Goal: Find specific page/section: Find specific page/section

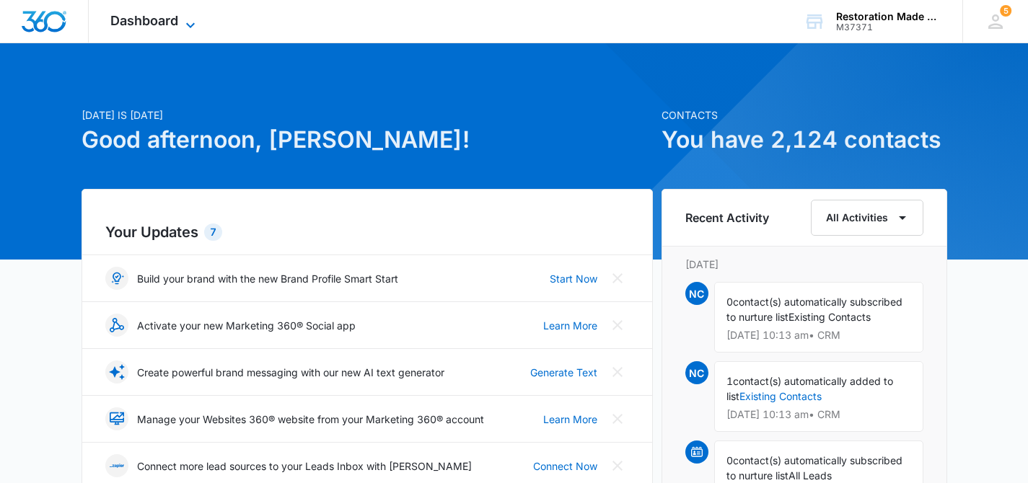
click at [162, 25] on span "Dashboard" at bounding box center [144, 20] width 68 height 15
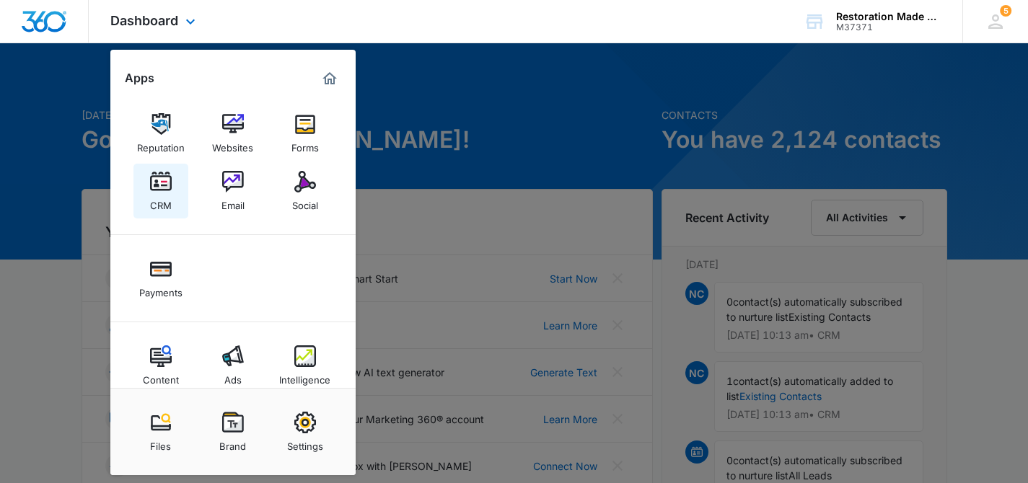
click at [166, 187] on img at bounding box center [161, 182] width 22 height 22
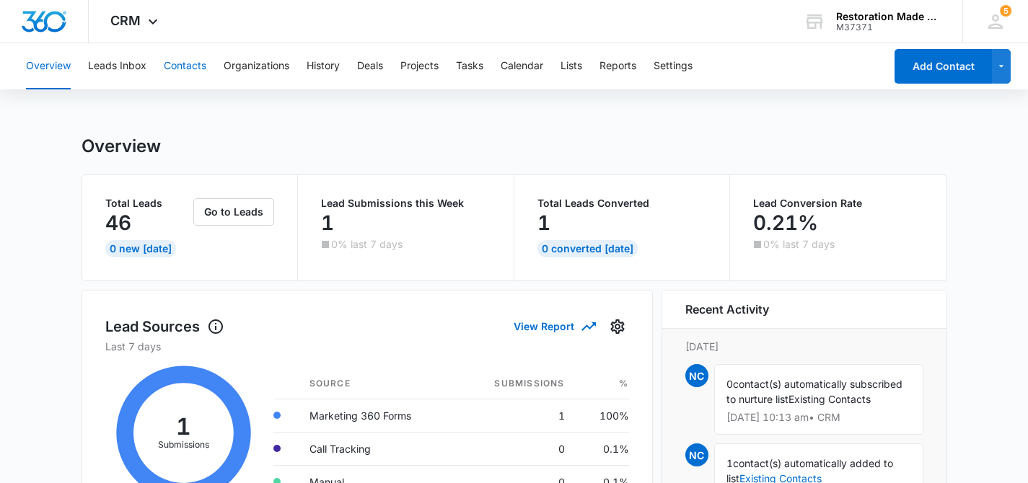
click at [195, 64] on button "Contacts" at bounding box center [185, 66] width 43 height 46
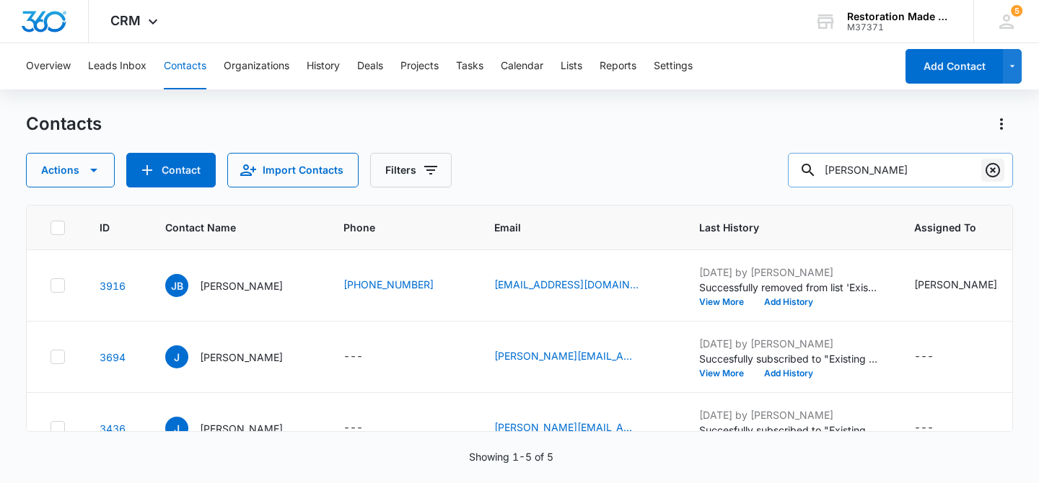
click at [993, 171] on icon "Clear" at bounding box center [992, 170] width 14 height 14
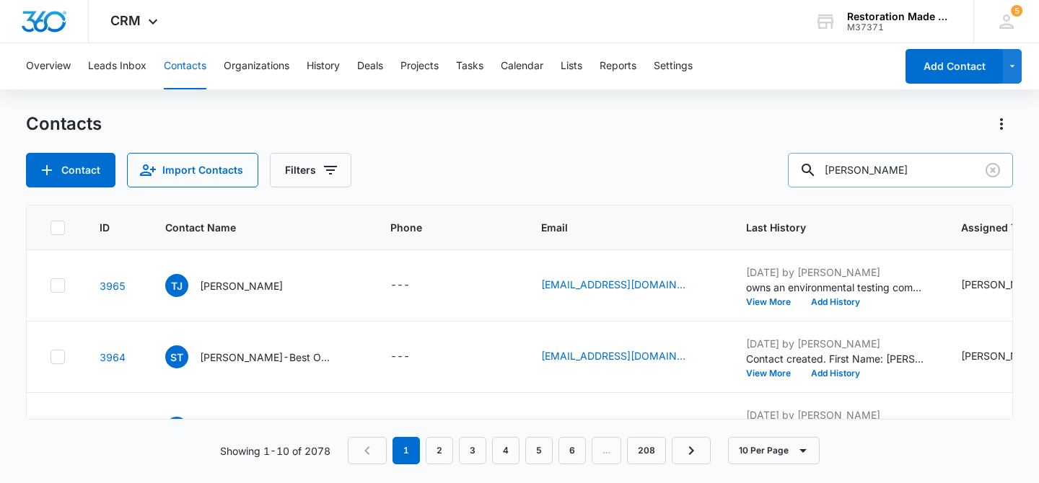
type input "[PERSON_NAME]"
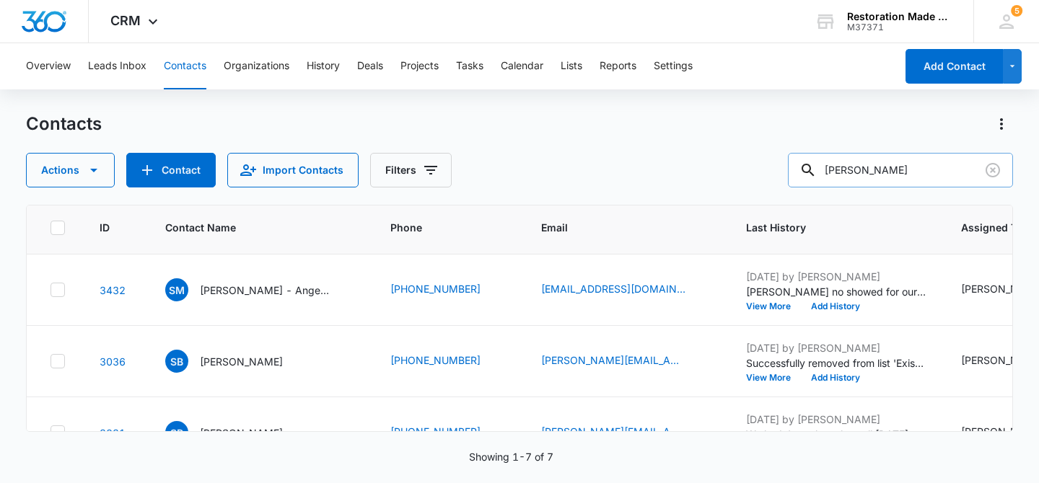
scroll to position [128, 0]
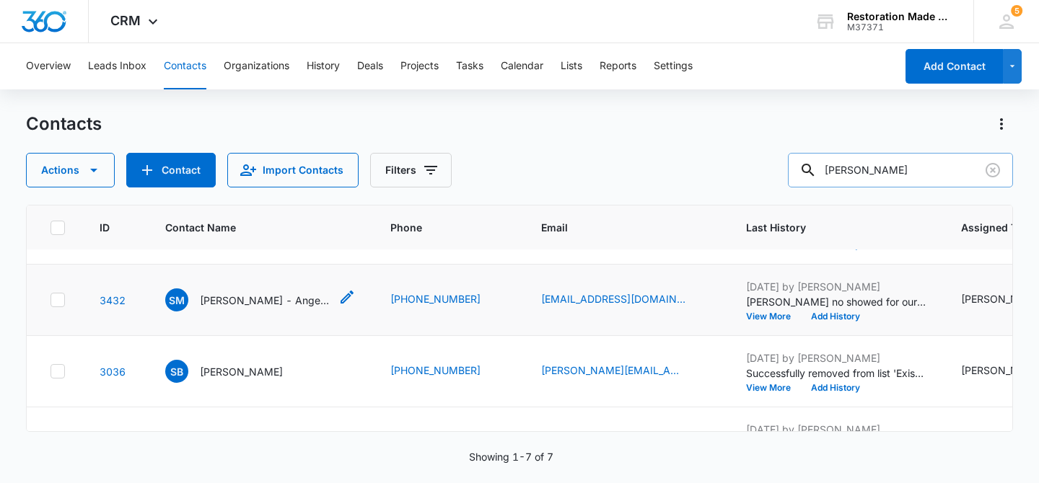
click at [215, 299] on p "[PERSON_NAME] - Angellift Restoration" at bounding box center [265, 300] width 130 height 15
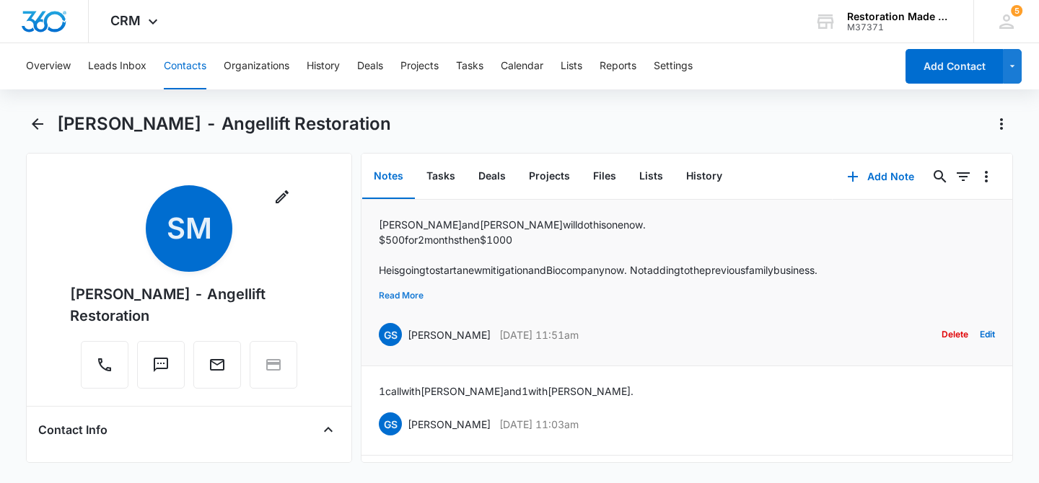
click at [389, 297] on button "Read More" at bounding box center [401, 295] width 45 height 27
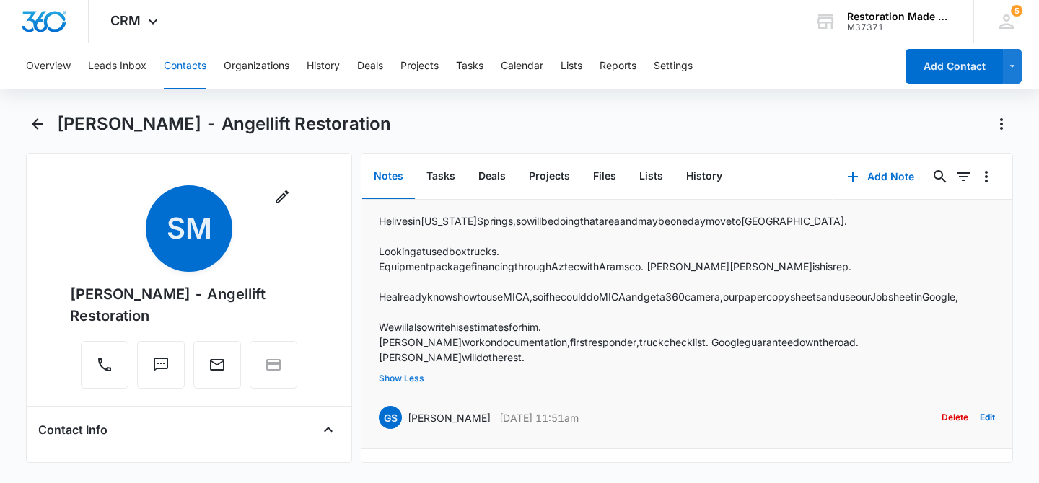
scroll to position [86, 0]
